Goal: Information Seeking & Learning: Learn about a topic

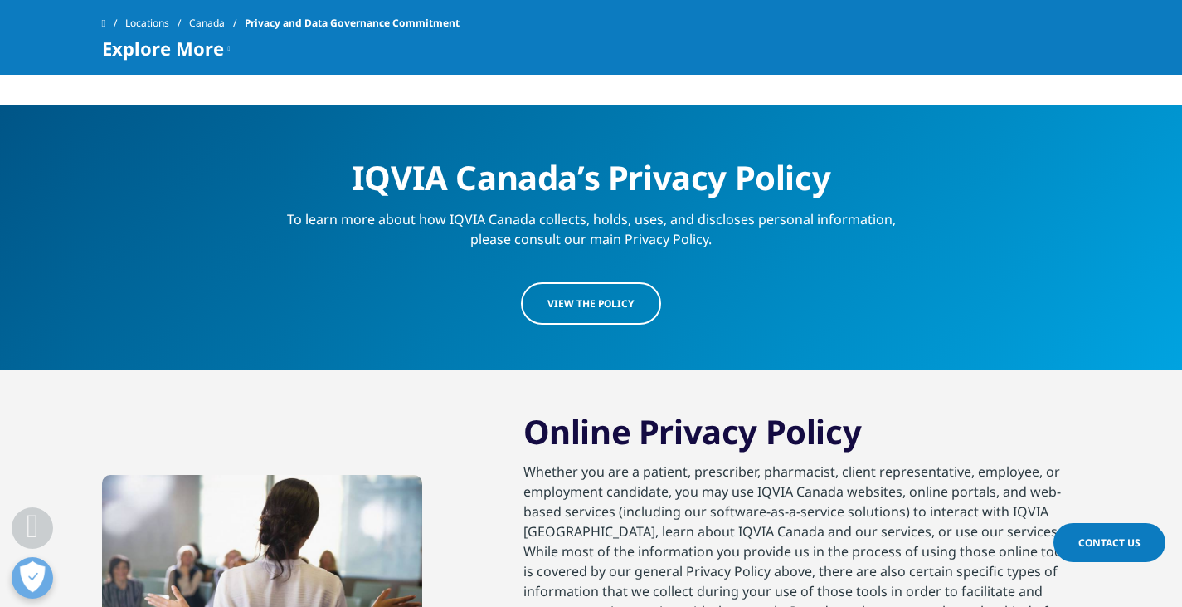
scroll to position [1593, 0]
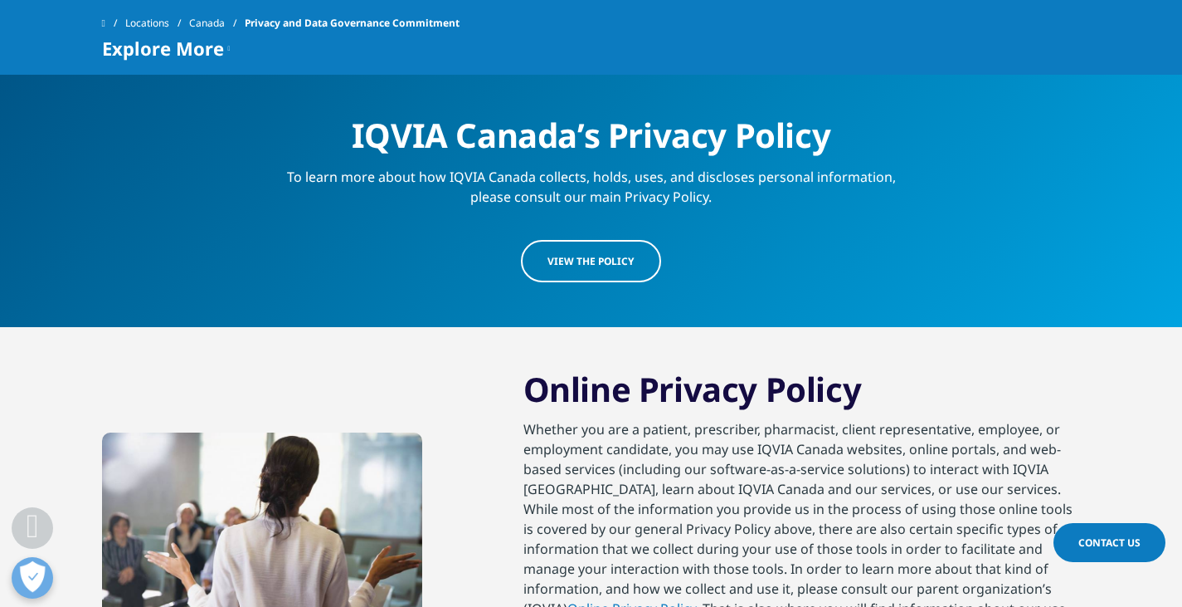
click at [575, 254] on span "View the Policy" at bounding box center [591, 261] width 87 height 14
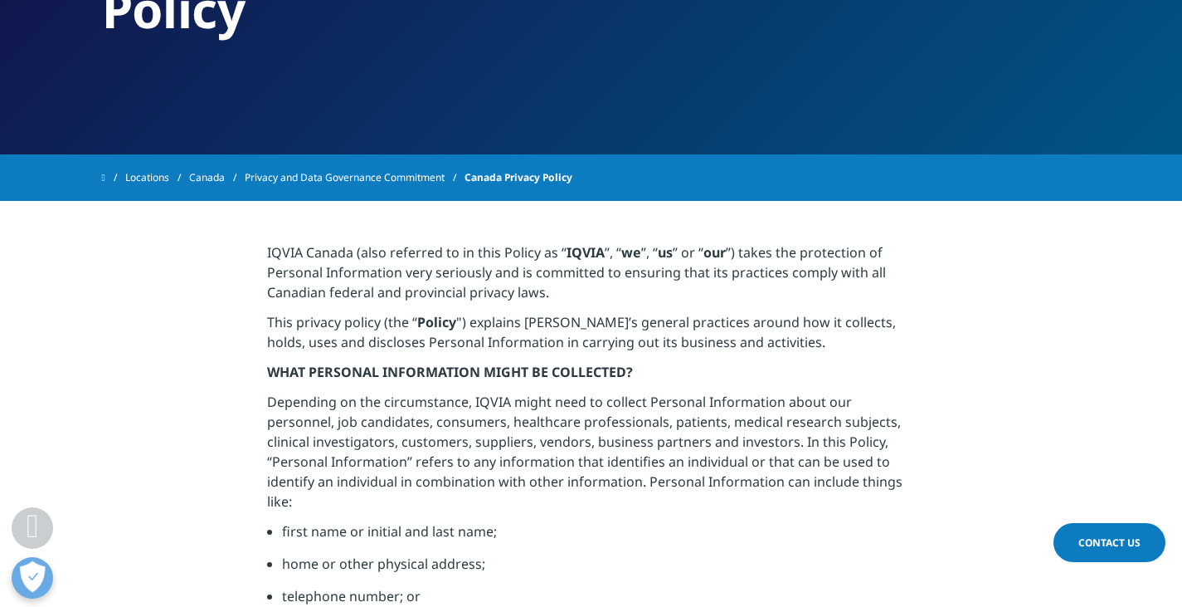
scroll to position [269, 0]
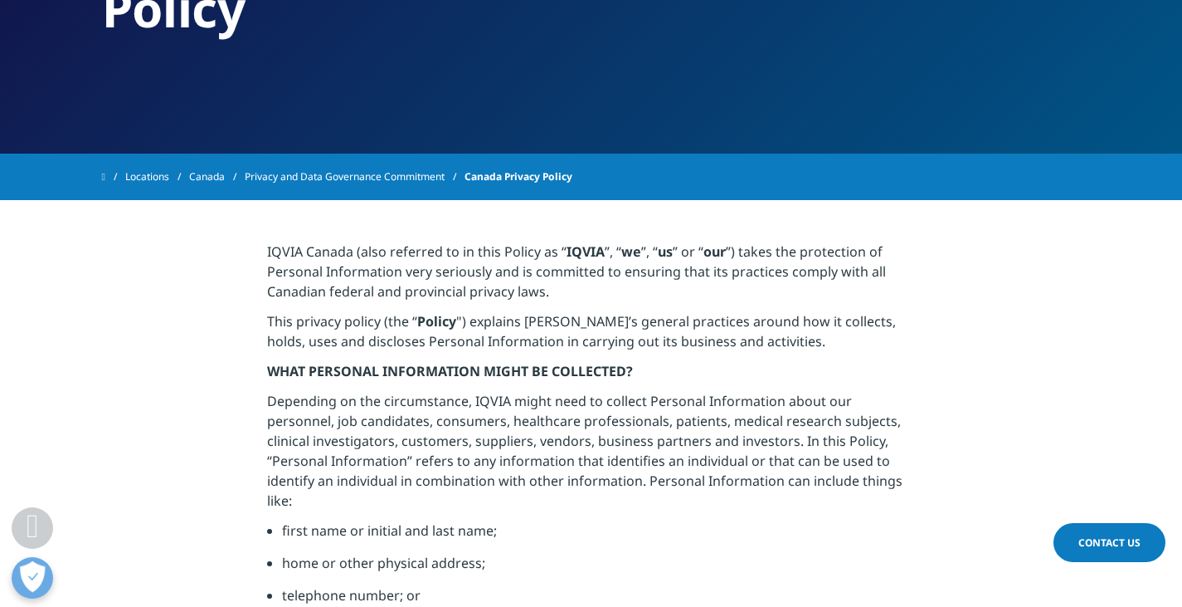
click at [430, 312] on strong "Policy" at bounding box center [436, 321] width 39 height 18
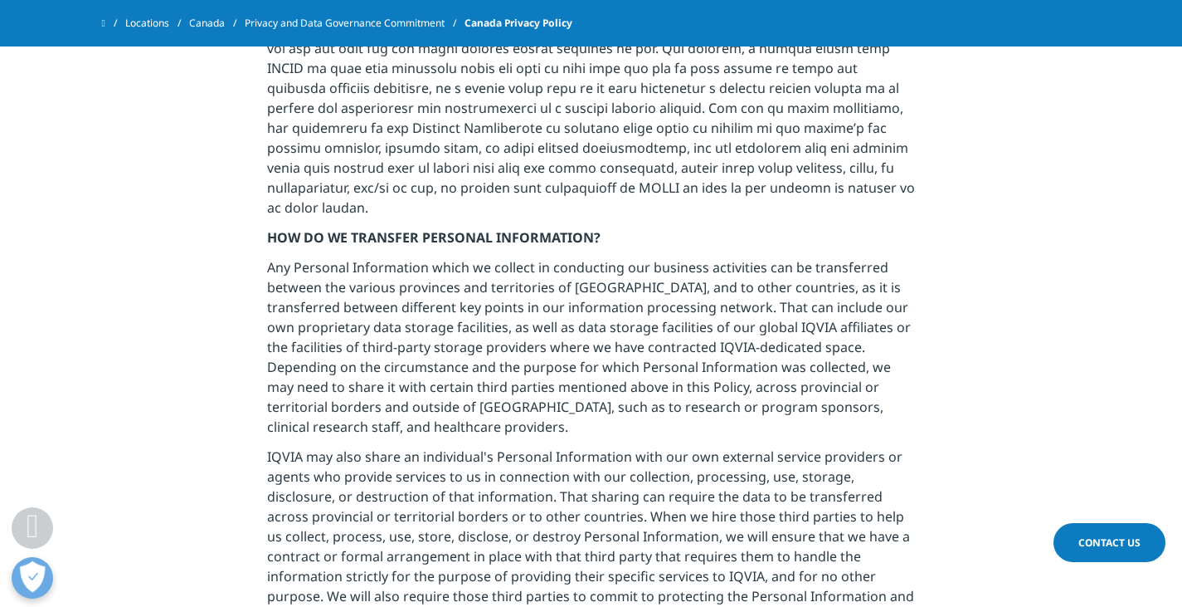
scroll to position [4429, 0]
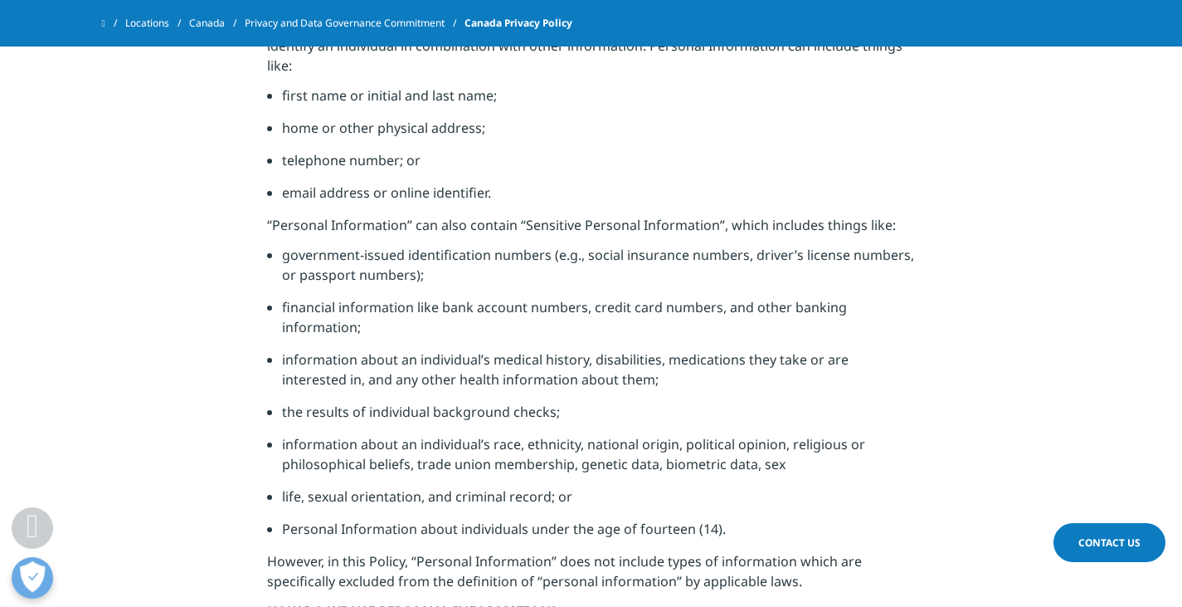
scroll to position [711, 0]
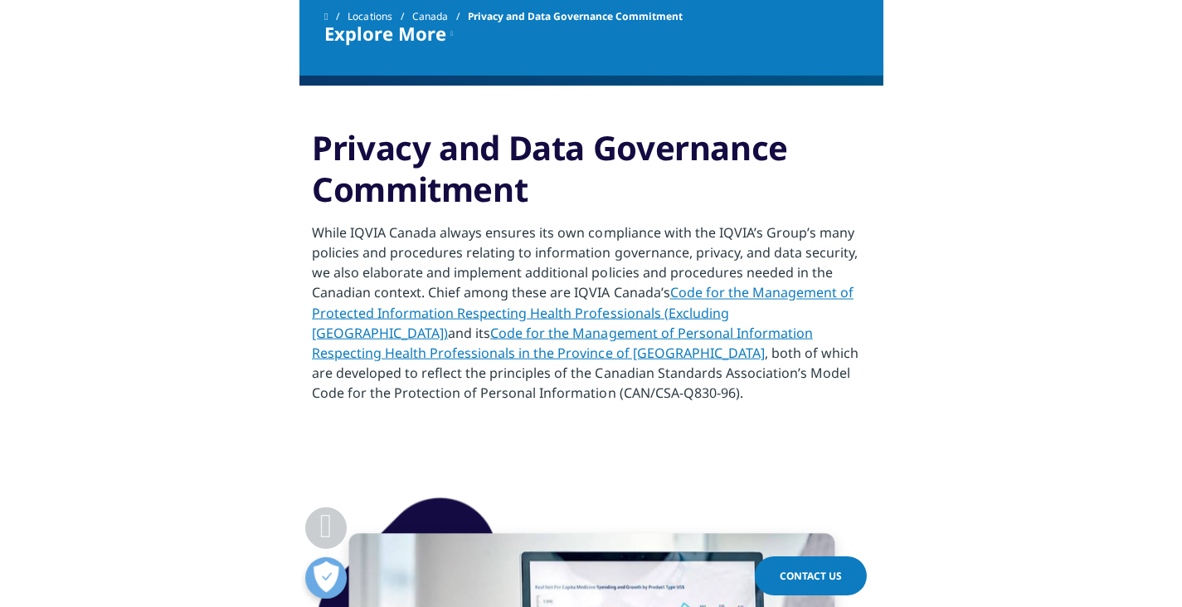
scroll to position [859, 0]
